Goal: Task Accomplishment & Management: Manage account settings

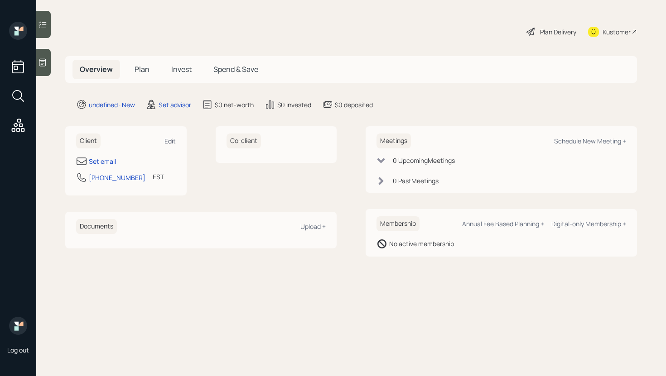
click at [166, 140] on div "Edit" at bounding box center [169, 141] width 11 height 9
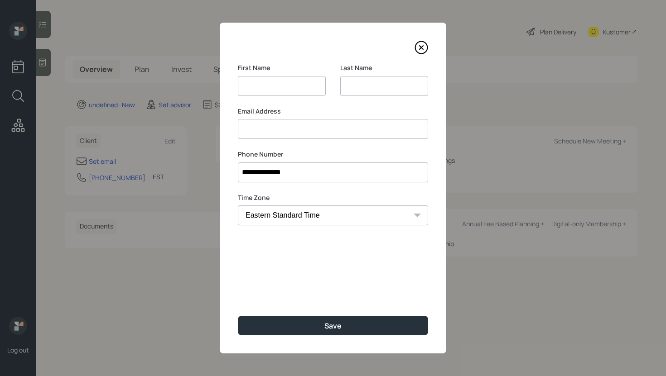
click at [285, 133] on input at bounding box center [333, 129] width 190 height 20
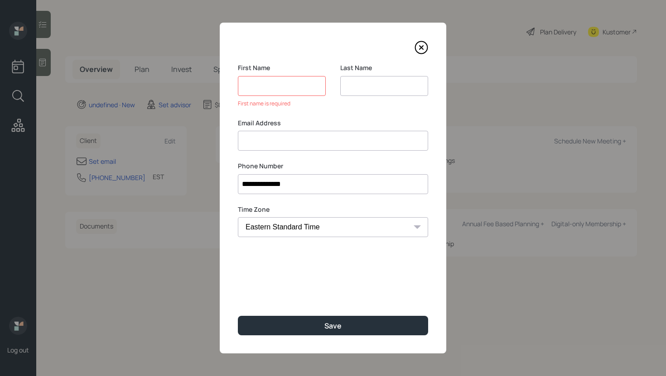
paste input "[PERSON_NAME] [EMAIL_ADDRESS][DOMAIN_NAME]"
drag, startPoint x: 296, startPoint y: 142, endPoint x: 227, endPoint y: 138, distance: 69.4
click at [227, 138] on div "**********" at bounding box center [333, 188] width 227 height 331
type input "[EMAIL_ADDRESS][DOMAIN_NAME]"
click at [283, 85] on input at bounding box center [282, 86] width 88 height 20
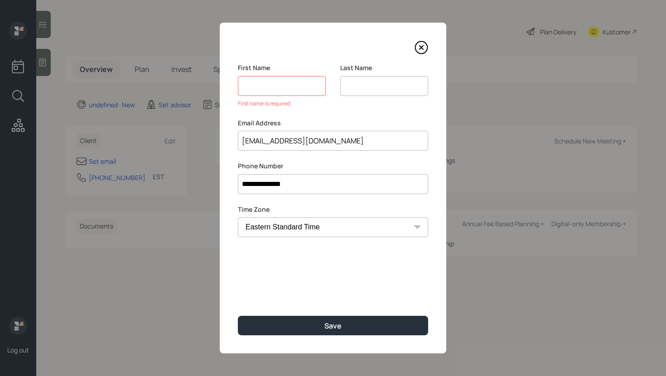
paste input "[PERSON_NAME]"
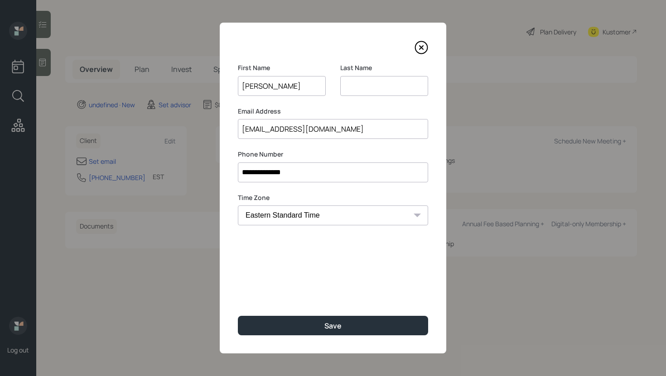
click at [275, 87] on input "[PERSON_NAME]" at bounding box center [282, 86] width 88 height 20
type input "[PERSON_NAME]"
click at [378, 84] on input at bounding box center [384, 86] width 88 height 20
paste input "[PERSON_NAME]"
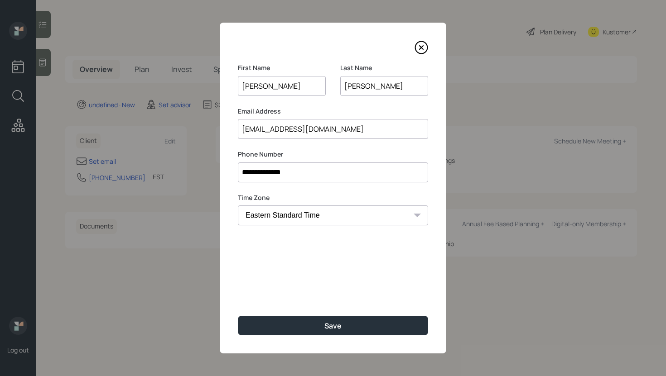
type input "[PERSON_NAME]"
click at [295, 84] on input "[PERSON_NAME]" at bounding box center [282, 86] width 88 height 20
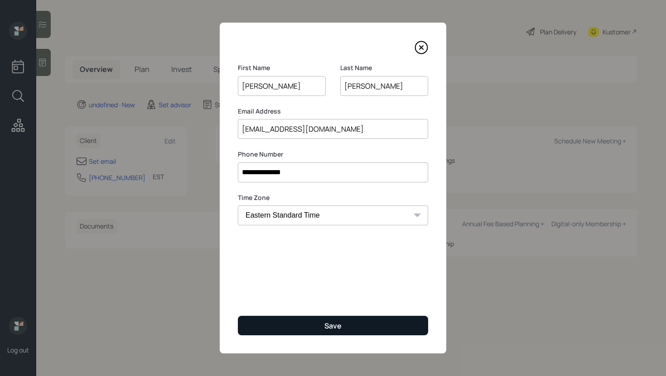
type input "[PERSON_NAME]"
click at [314, 324] on button "Save" at bounding box center [333, 325] width 190 height 19
